Goal: Check status: Check status

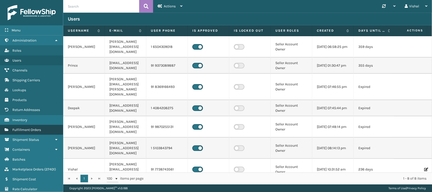
click at [31, 128] on span "Fulfillment Orders" at bounding box center [26, 129] width 29 height 4
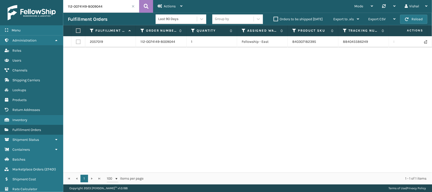
click at [94, 5] on input "112-0074149-8009044" at bounding box center [101, 6] width 76 height 13
paste input "7181"
drag, startPoint x: 341, startPoint y: 43, endPoint x: 376, endPoint y: 45, distance: 35.7
click at [376, 45] on td "884086804692" at bounding box center [363, 41] width 51 height 11
copy link "884086804692"
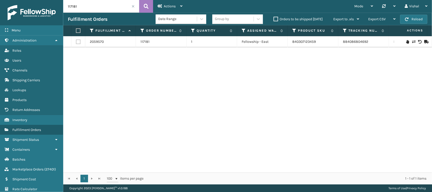
click at [87, 8] on input "117181" at bounding box center [101, 6] width 76 height 13
paste input "5"
click at [345, 42] on link "884089608853" at bounding box center [356, 41] width 26 height 4
drag, startPoint x: 339, startPoint y: 44, endPoint x: 369, endPoint y: 42, distance: 30.1
click at [369, 42] on td "884089608853" at bounding box center [363, 41] width 51 height 11
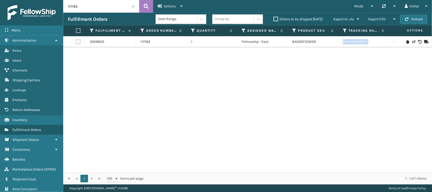
copy link "884089608853"
click at [79, 3] on input "117185" at bounding box center [101, 6] width 76 height 13
paste input "7"
type input "117187"
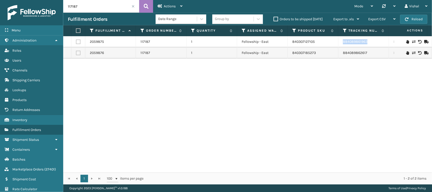
drag, startPoint x: 340, startPoint y: 45, endPoint x: 371, endPoint y: 46, distance: 30.9
click at [371, 46] on td "884089861963" at bounding box center [363, 41] width 51 height 11
copy link "884089861963"
drag, startPoint x: 342, startPoint y: 56, endPoint x: 381, endPoint y: 57, distance: 39.2
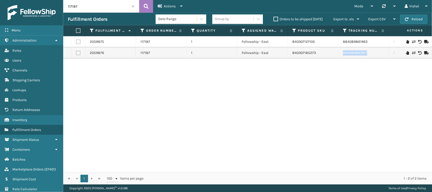
click at [381, 57] on td "884089862617" at bounding box center [363, 52] width 51 height 11
copy link "884089862617"
